Goal: Task Accomplishment & Management: Use online tool/utility

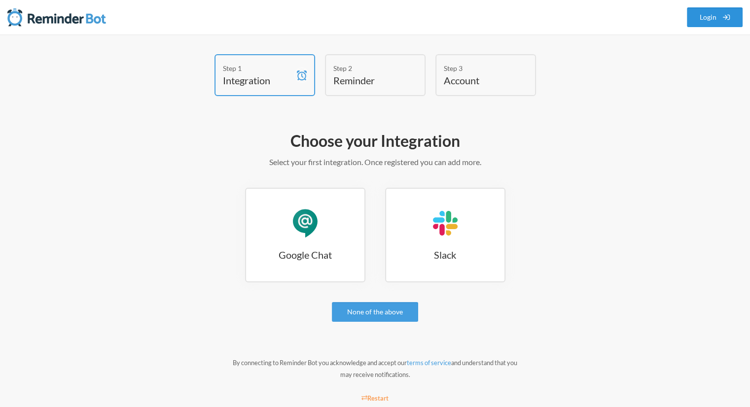
click at [709, 10] on link "Login" at bounding box center [715, 17] width 56 height 20
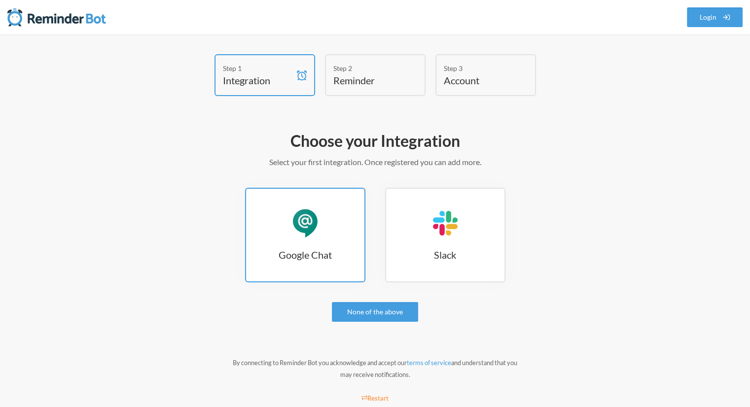
click at [303, 248] on h3 "Google Chat" at bounding box center [305, 255] width 118 height 14
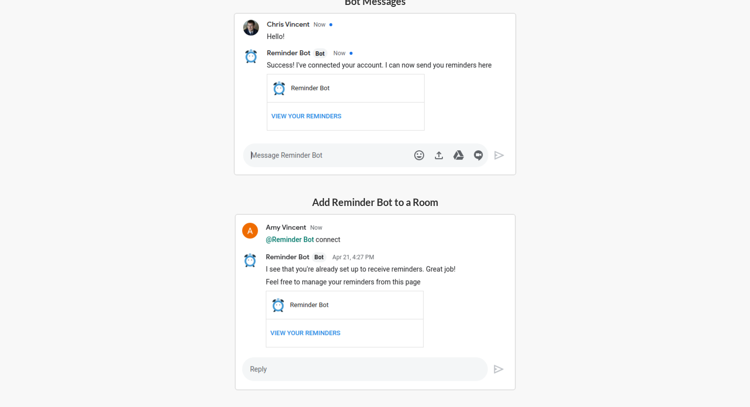
scroll to position [289, 0]
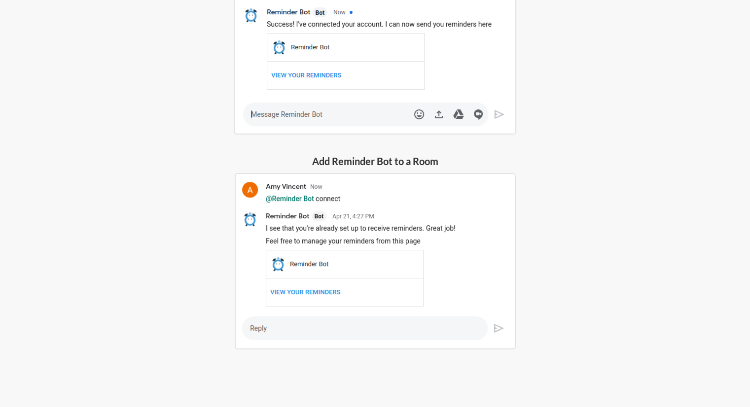
click at [416, 318] on img at bounding box center [375, 261] width 281 height 177
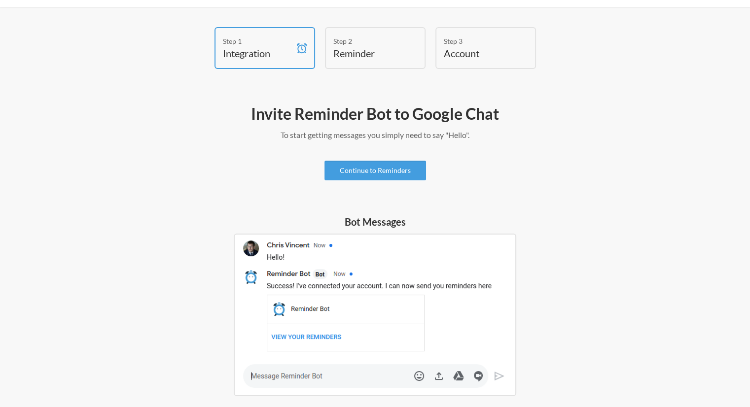
scroll to position [0, 0]
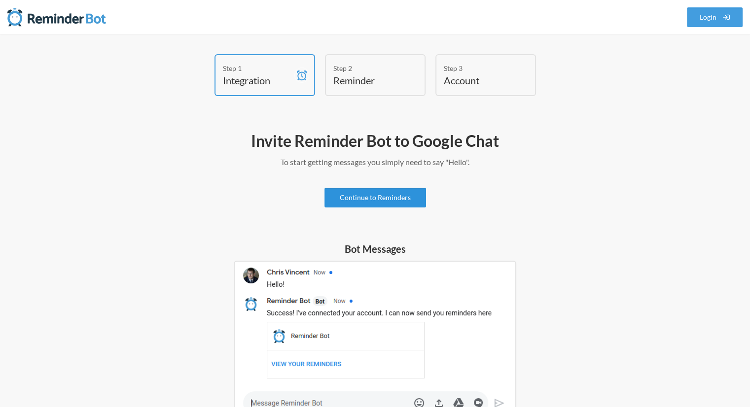
click at [371, 198] on link "Continue to Reminders" at bounding box center [375, 198] width 102 height 20
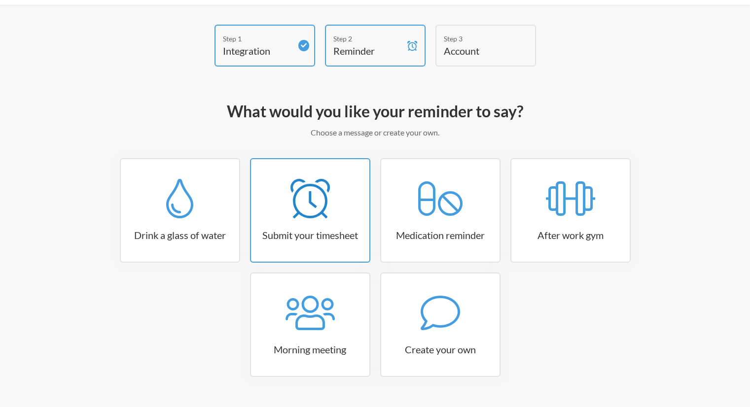
scroll to position [52, 0]
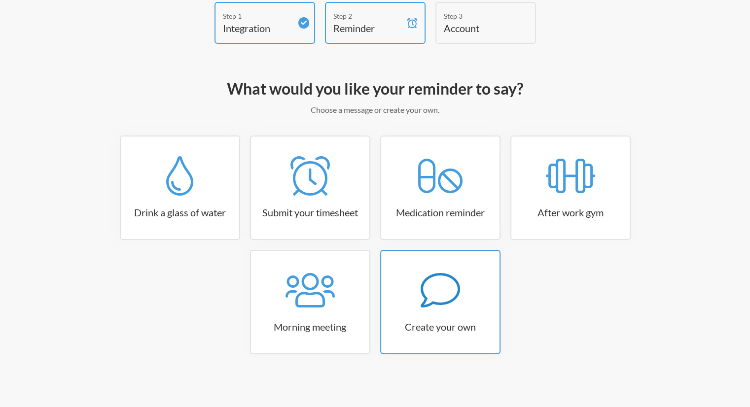
click at [456, 295] on icon at bounding box center [439, 290] width 39 height 35
select select "11:30:00"
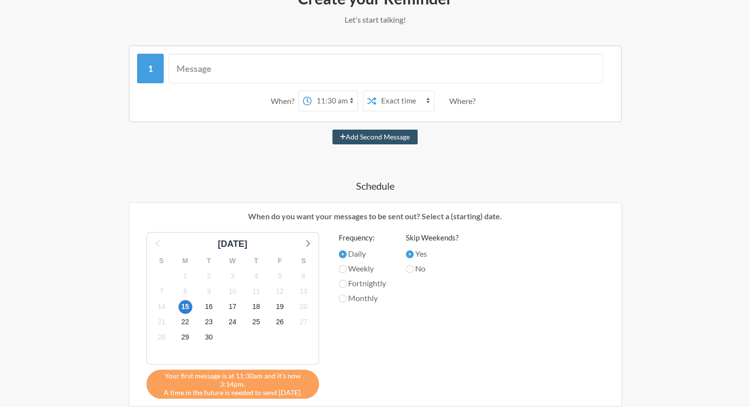
scroll to position [151, 0]
